Goal: Information Seeking & Learning: Check status

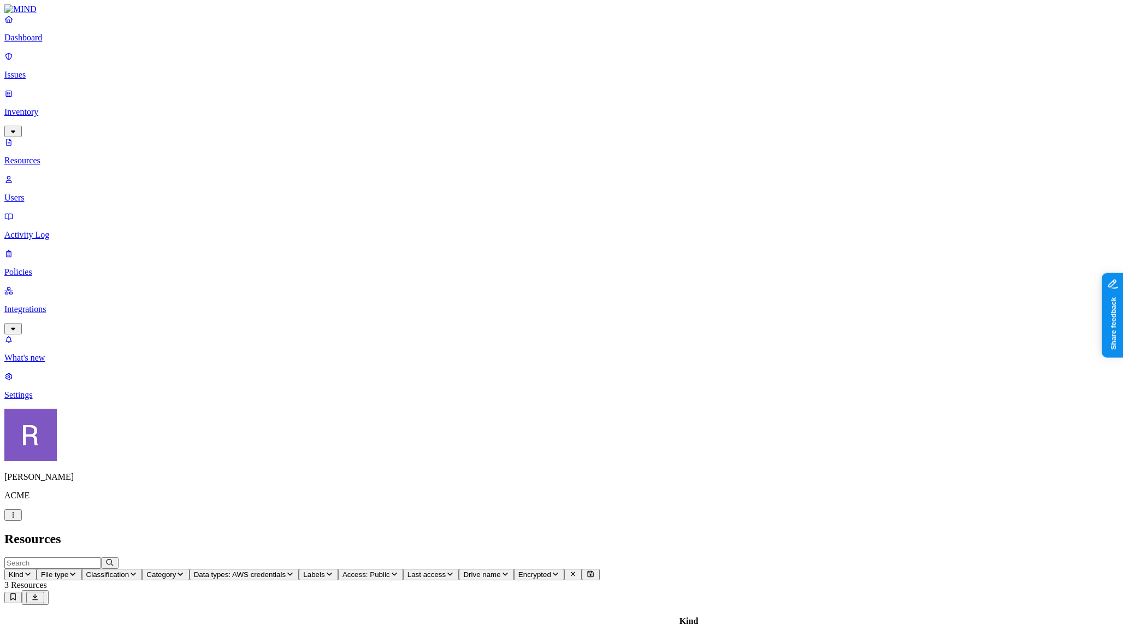
scroll to position [183, 0]
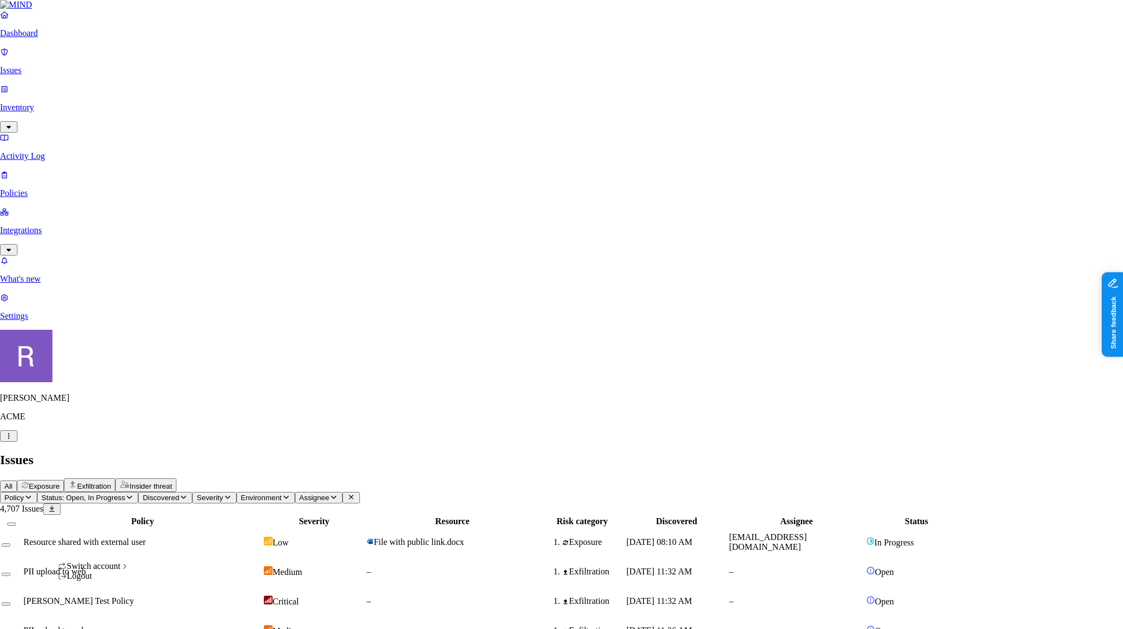
click at [17, 442] on button "button" at bounding box center [8, 435] width 17 height 11
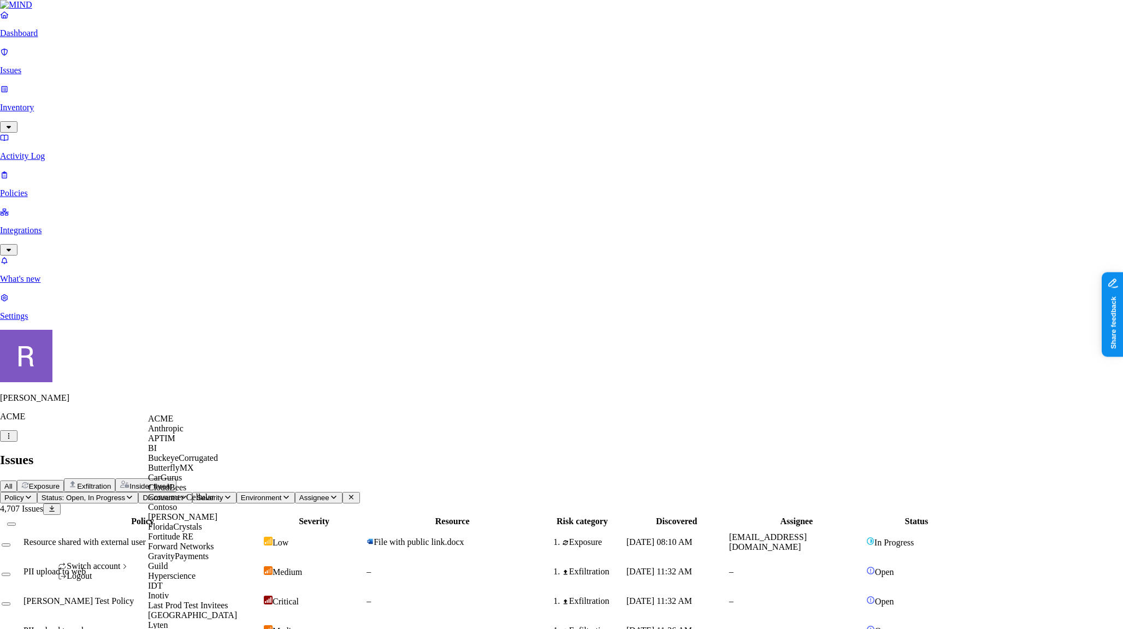
scroll to position [660, 0]
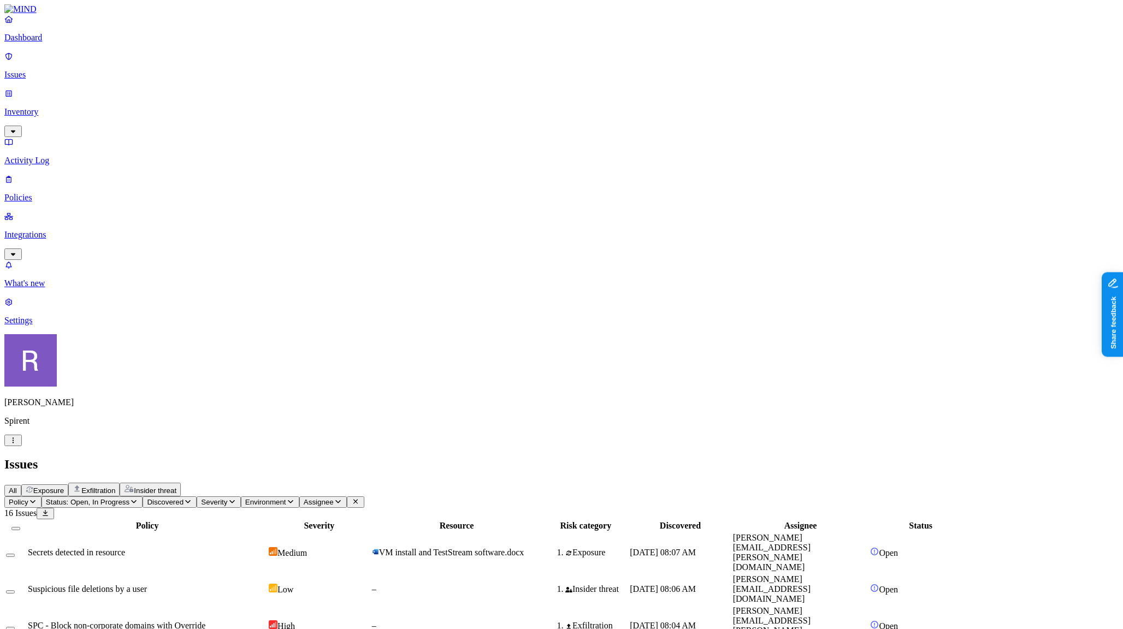
click at [129, 498] on span "Status: Open, In Progress" at bounding box center [88, 502] width 84 height 8
click at [198, 157] on div "Resolved" at bounding box center [198, 172] width 0 height 31
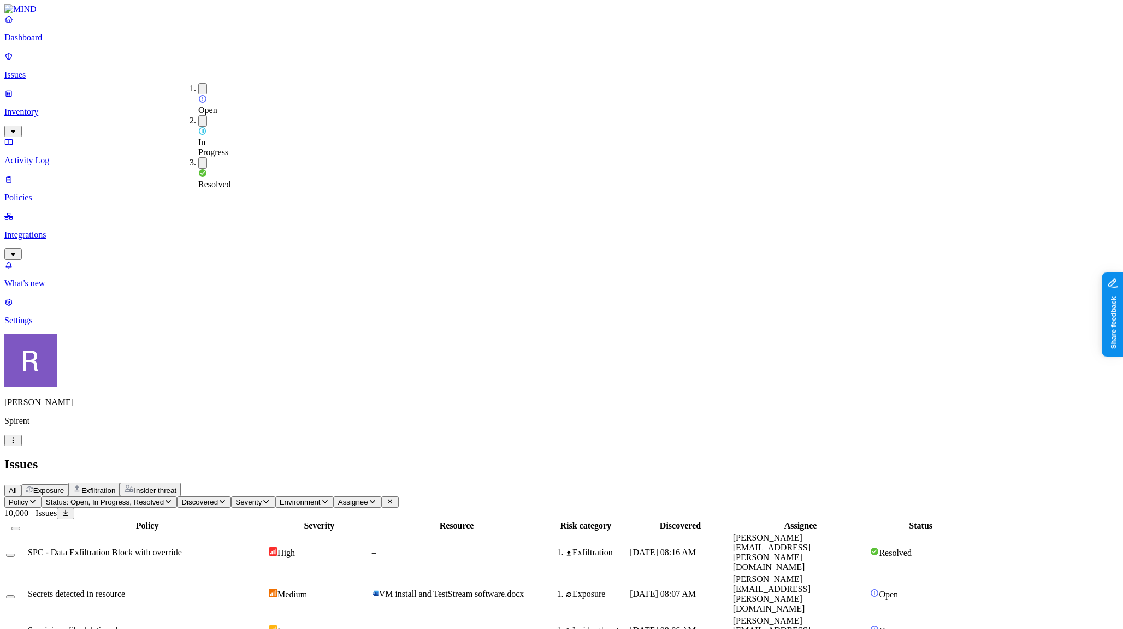
click at [597, 496] on header "Policy Status: Open, In Progress, Resolved Discovered Severity Environment Assi…" at bounding box center [561, 507] width 1114 height 23
click at [64, 487] on span "Exposure" at bounding box center [48, 491] width 31 height 8
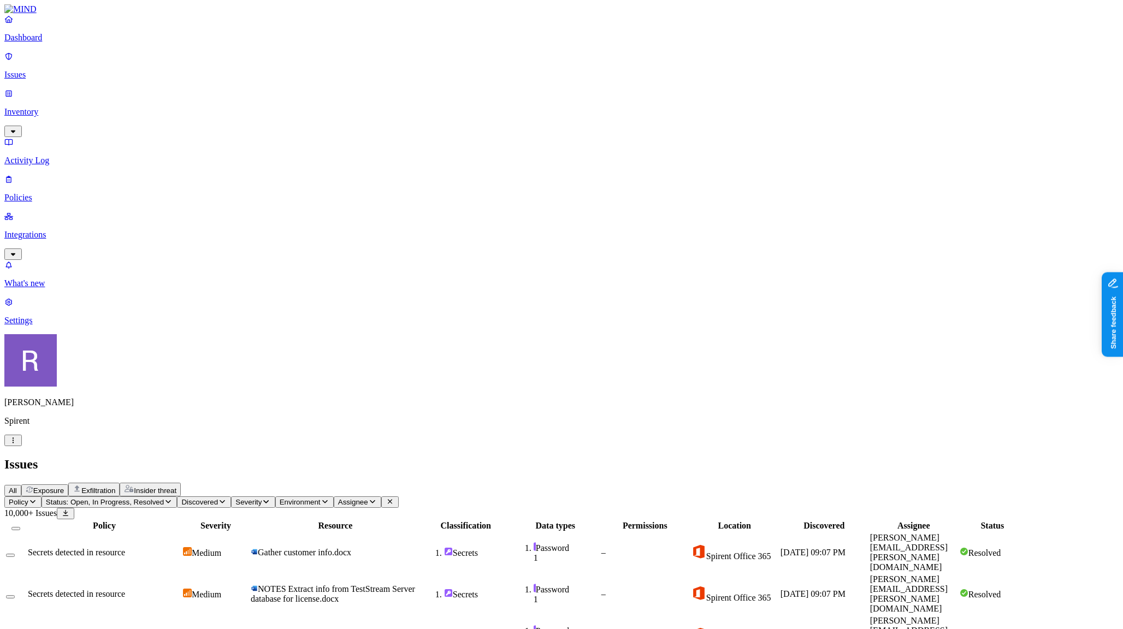
scroll to position [161, 0]
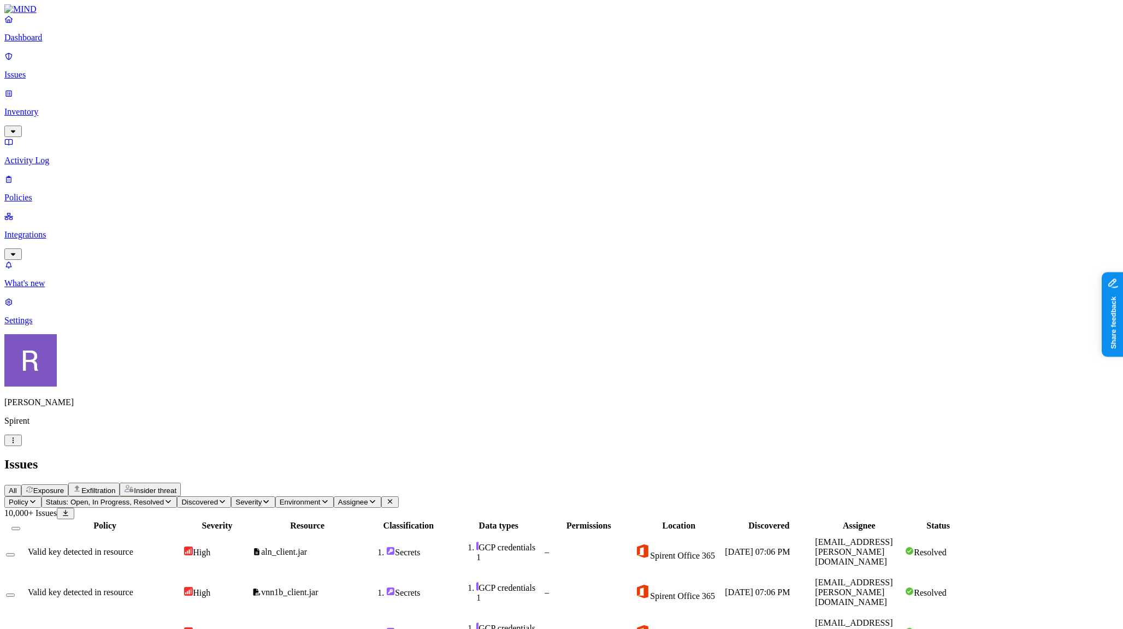
scroll to position [0, 0]
click at [67, 156] on p "Activity Log" at bounding box center [561, 161] width 1114 height 10
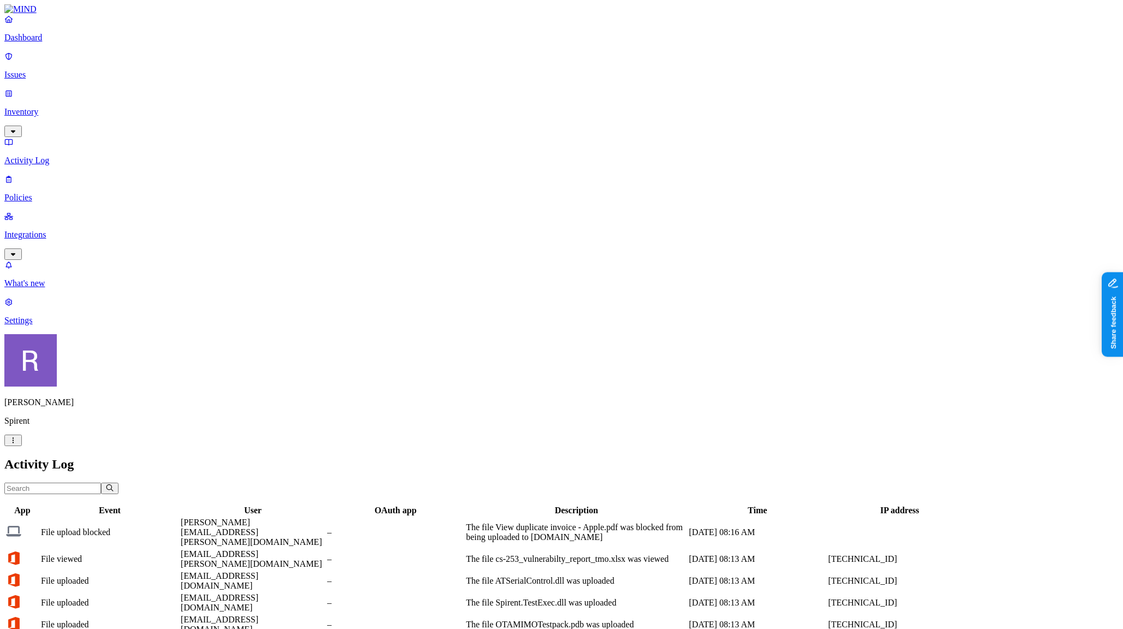
click at [101, 483] on input "text" at bounding box center [52, 488] width 97 height 11
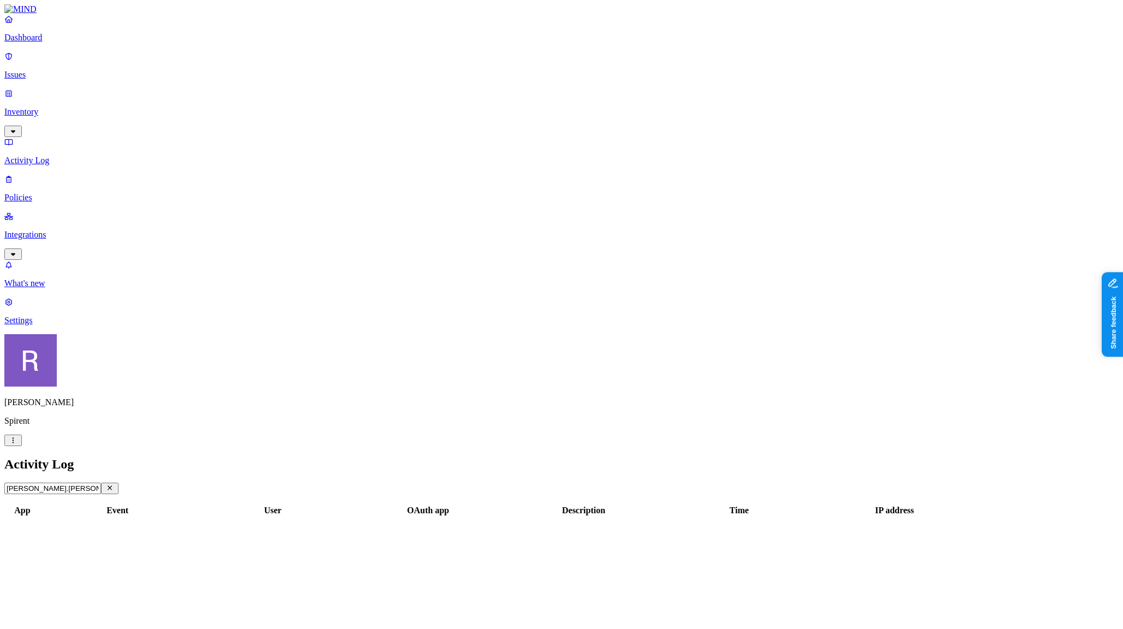
type input "edwin.ferguson"
click at [55, 107] on p "Inventory" at bounding box center [561, 112] width 1114 height 10
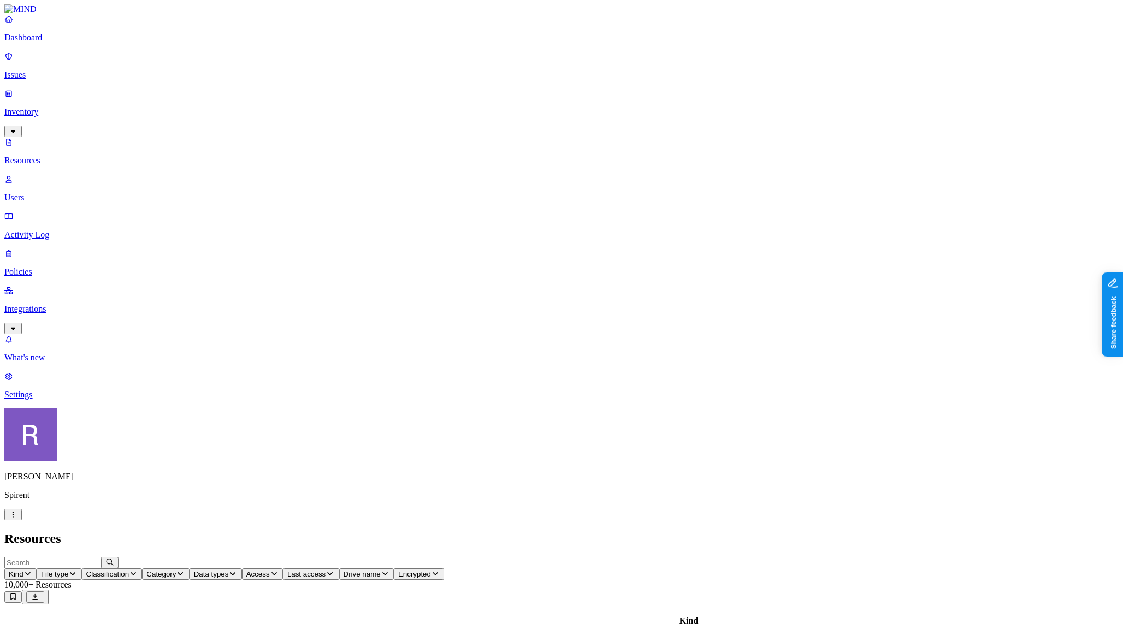
click at [52, 193] on p "Users" at bounding box center [561, 198] width 1114 height 10
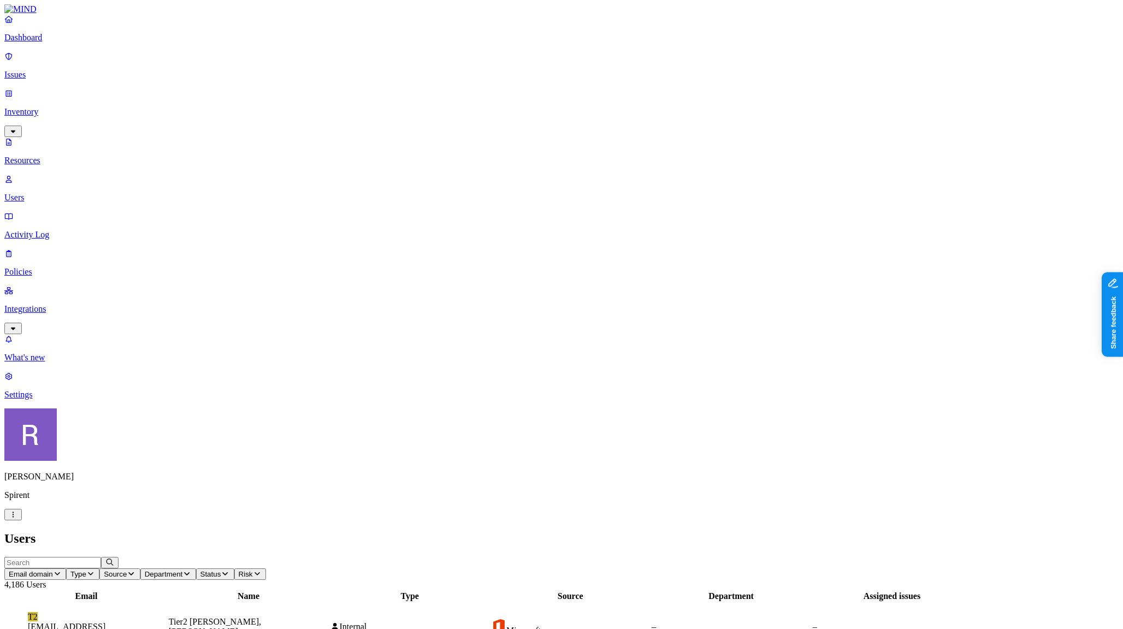
click at [101, 557] on input "text" at bounding box center [52, 562] width 97 height 11
type input "edwin"
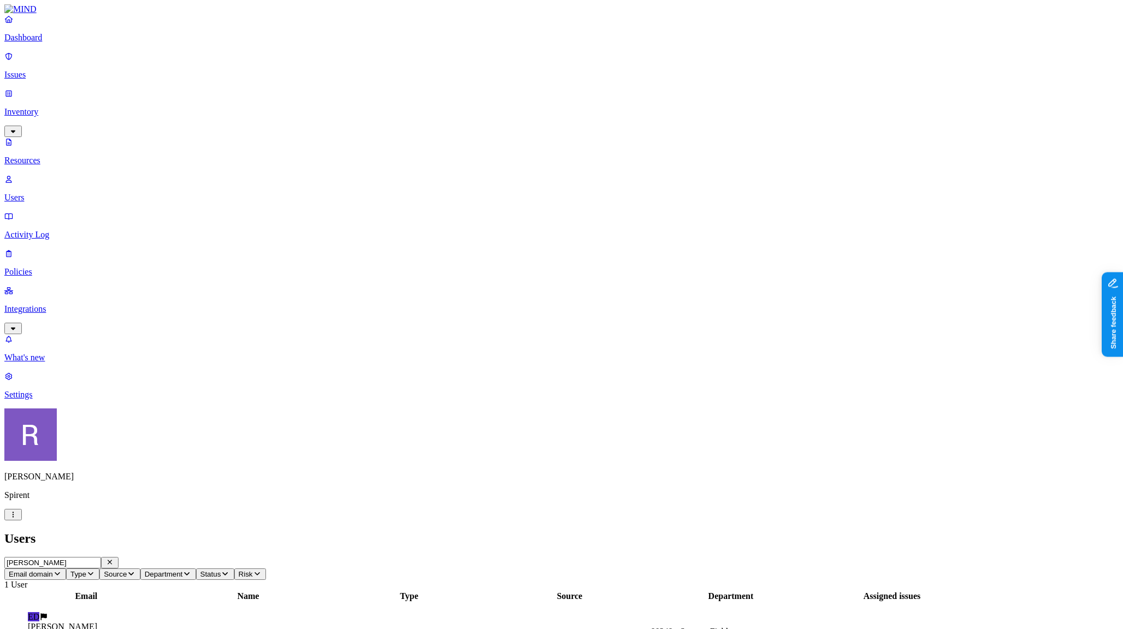
scroll to position [141, 0]
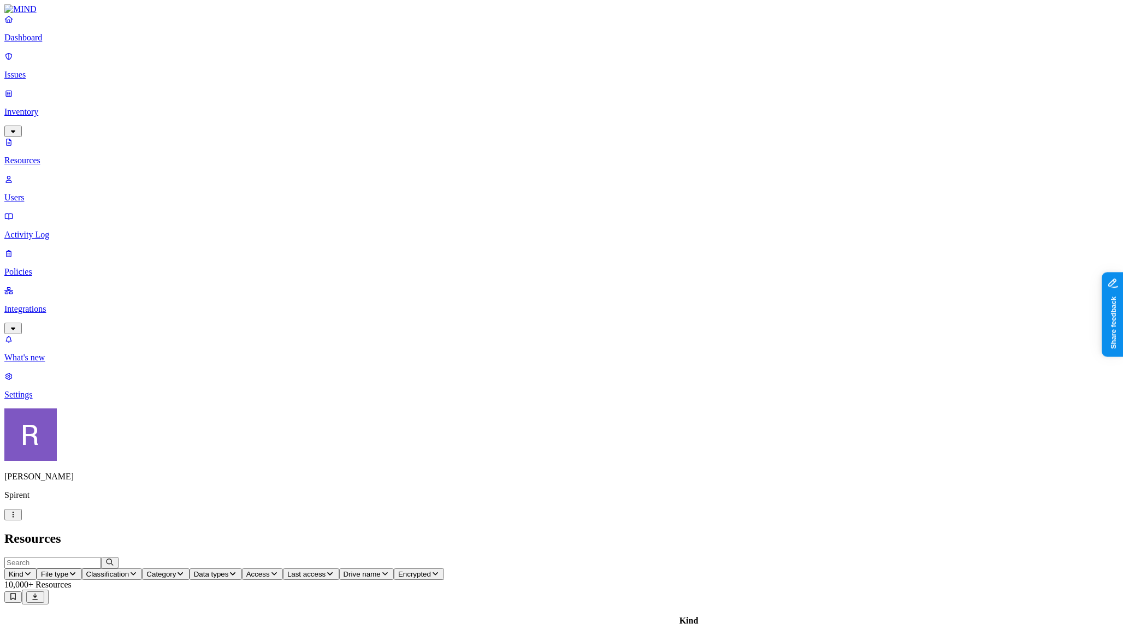
click at [394, 568] on button "Drive name" at bounding box center [366, 573] width 55 height 11
type input "[PERSON_NAME]"
click at [638, 105] on div "Ferguson, Edwin - Personal Drive" at bounding box center [647, 96] width 105 height 20
click at [814, 531] on div "Resources" at bounding box center [561, 538] width 1114 height 15
click at [67, 43] on link "Dashboard" at bounding box center [561, 28] width 1114 height 28
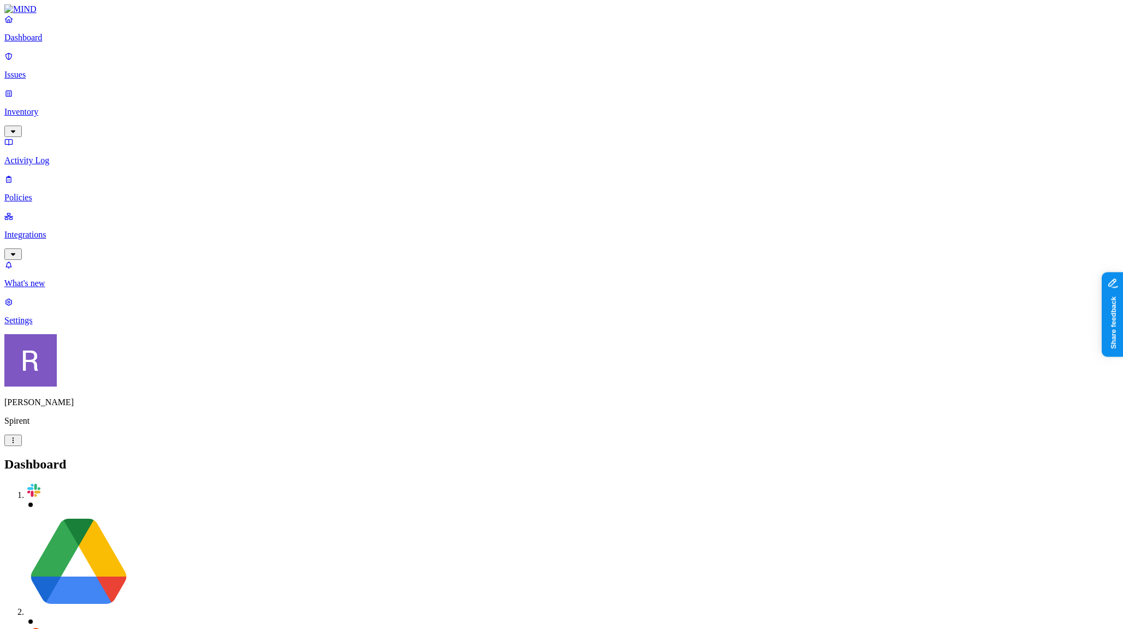
click at [69, 70] on p "Issues" at bounding box center [561, 75] width 1114 height 10
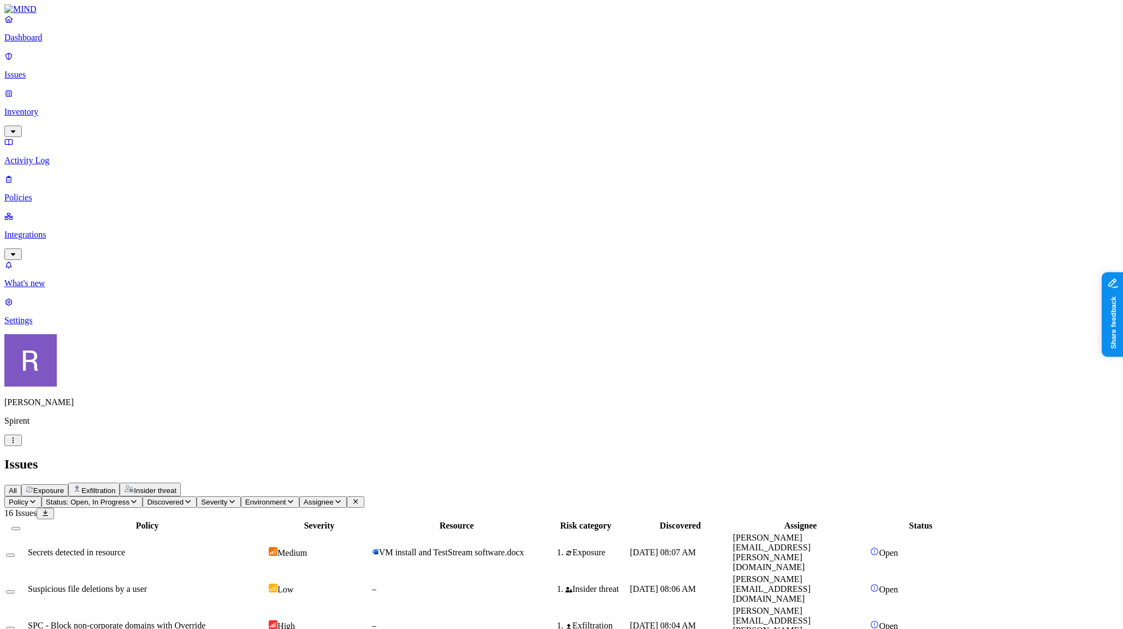
click at [70, 107] on p "Inventory" at bounding box center [561, 112] width 1114 height 10
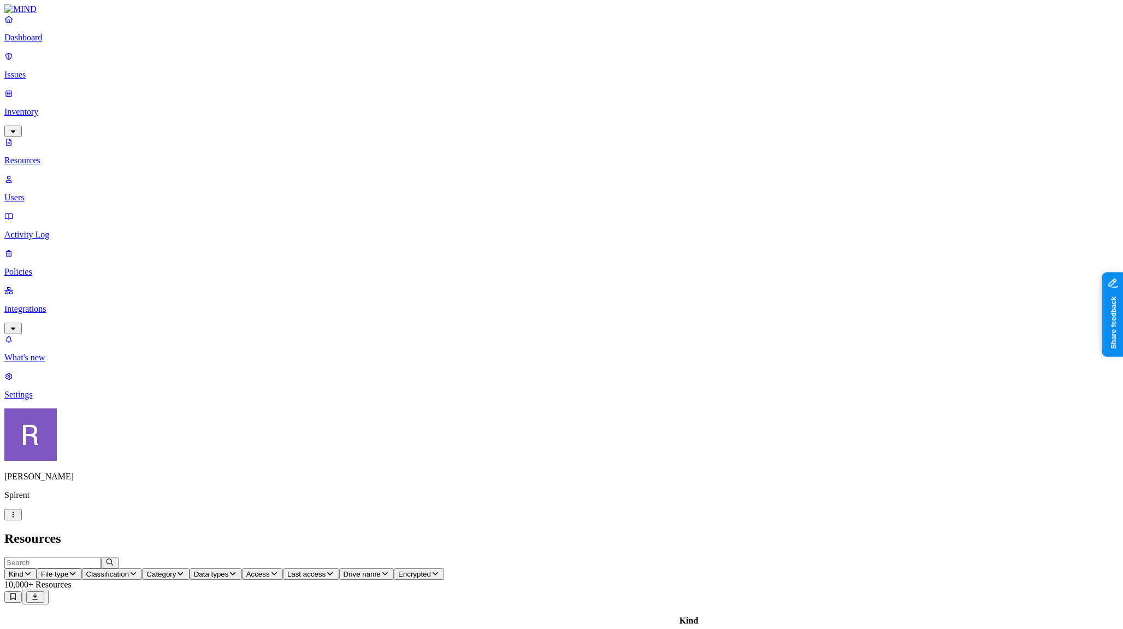
scroll to position [35, 0]
click at [389, 570] on icon "button" at bounding box center [385, 573] width 9 height 7
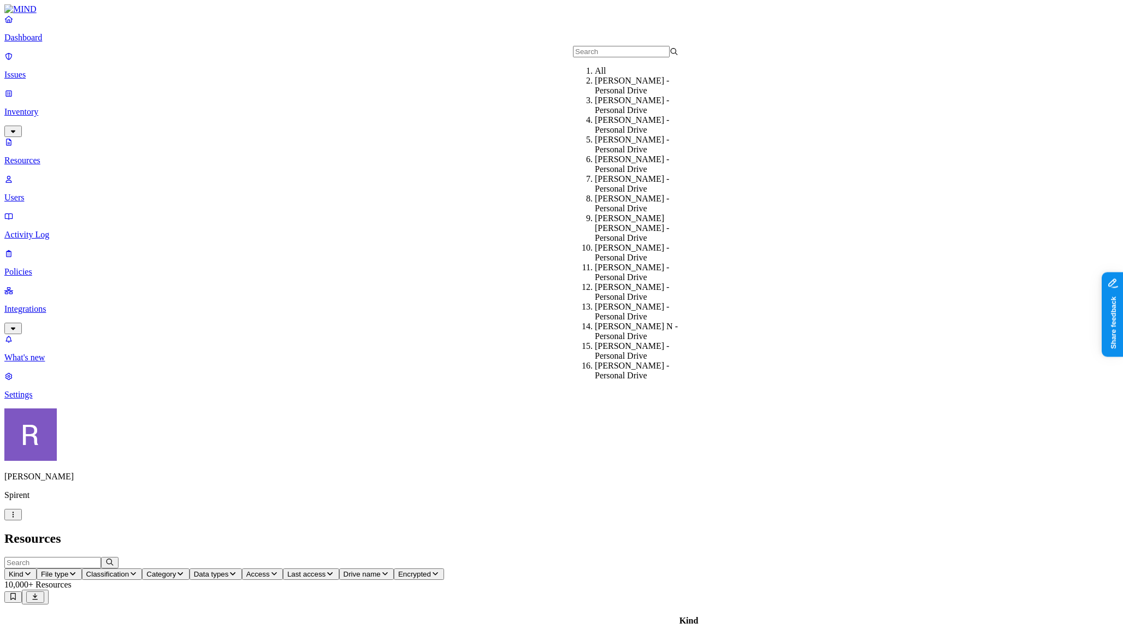
click at [612, 57] on input "text" at bounding box center [621, 51] width 97 height 11
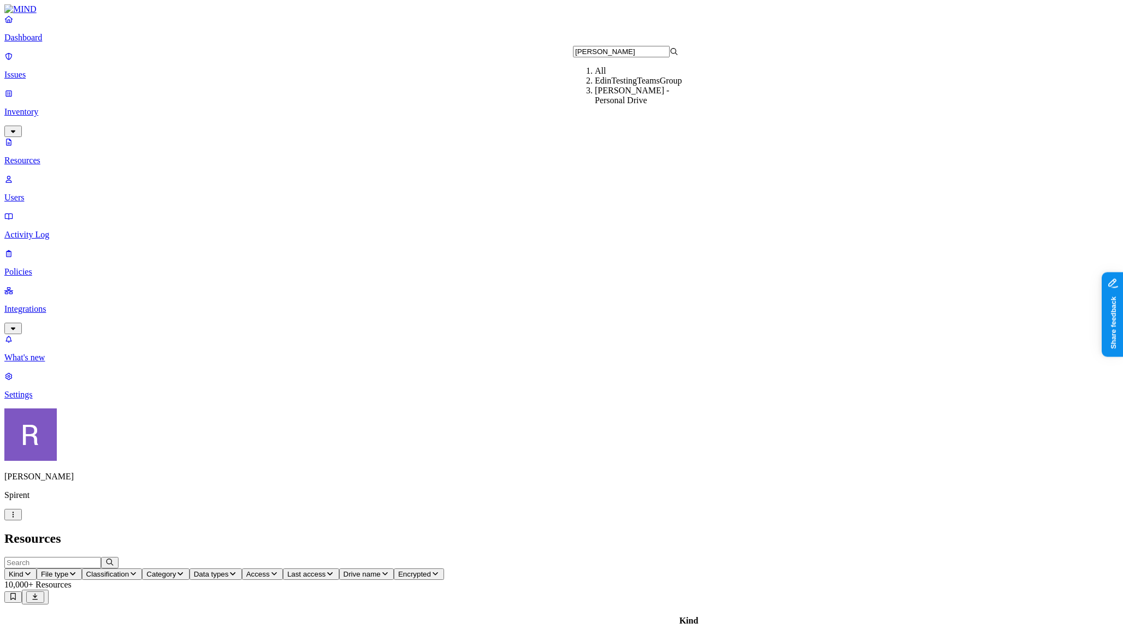
type input "edwin"
click at [616, 105] on div "Ferguson, Edwin - Personal Drive" at bounding box center [647, 96] width 105 height 20
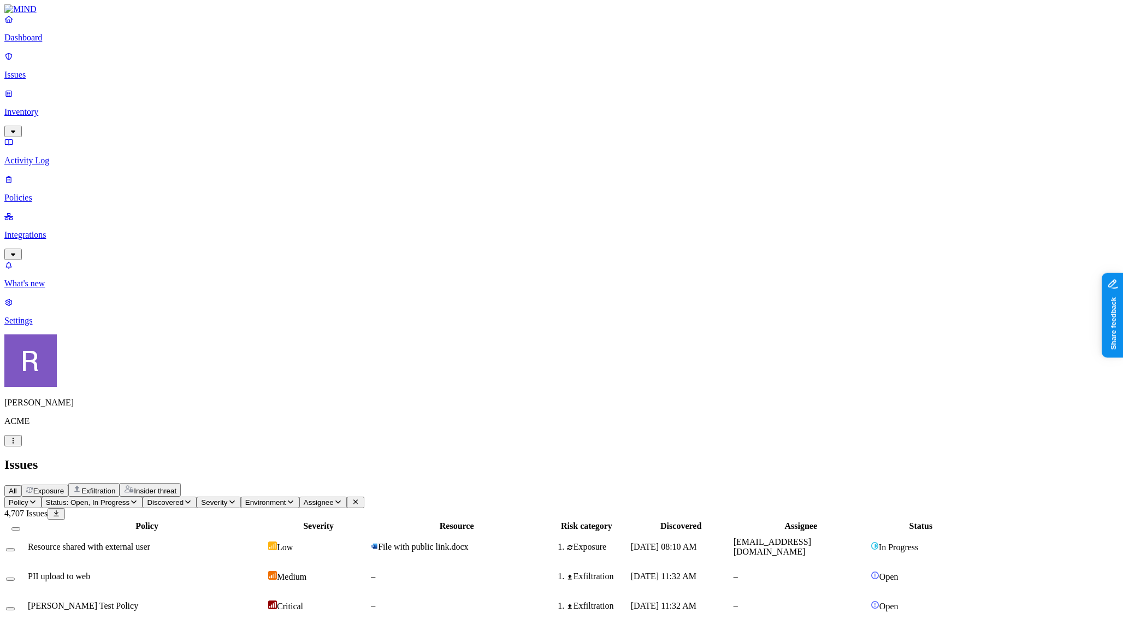
scroll to position [208, 0]
